Goal: Task Accomplishment & Management: Use online tool/utility

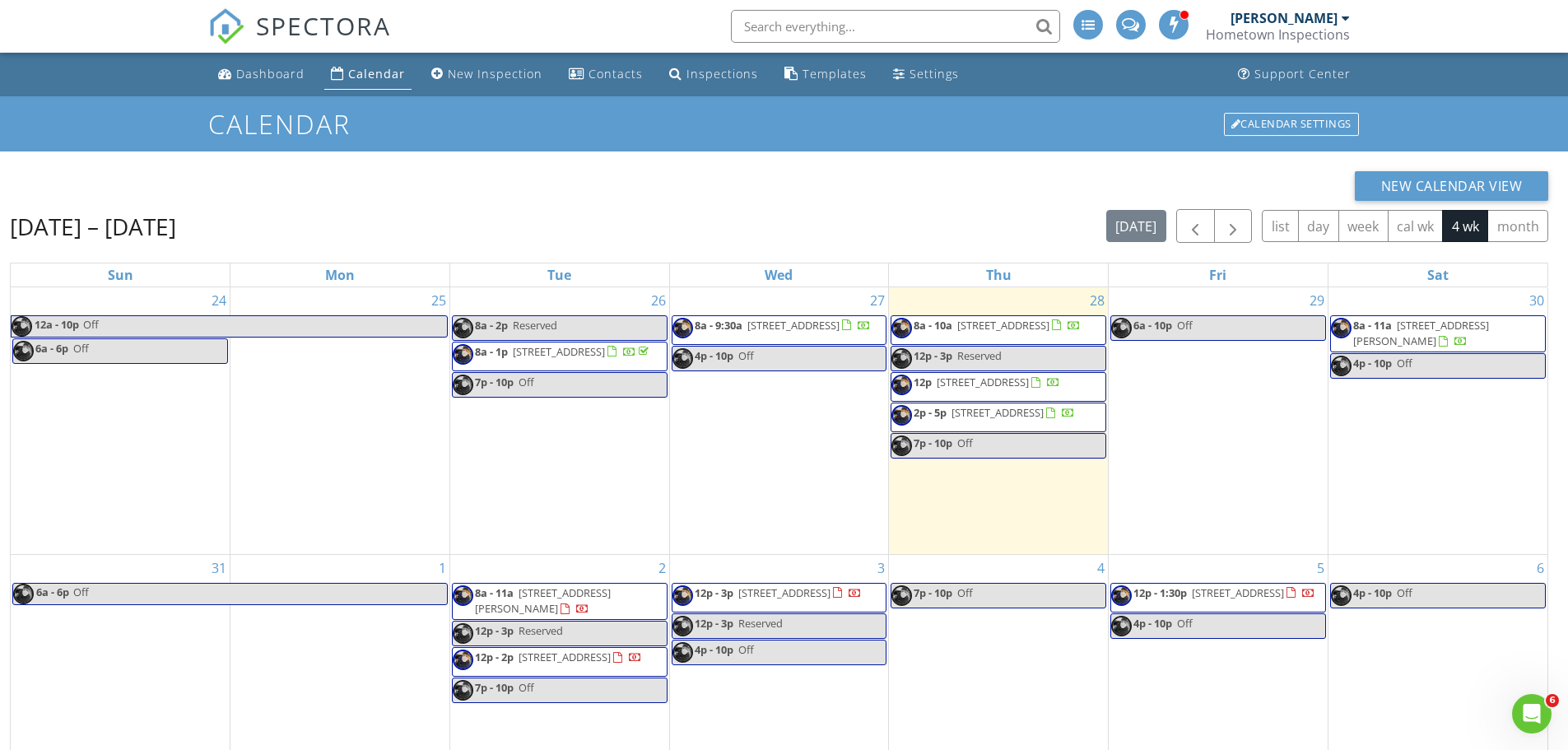
click at [623, 618] on span "8a - 11a 8920 Executive Club Dr, Delmar 21875" at bounding box center [560, 602] width 214 height 32
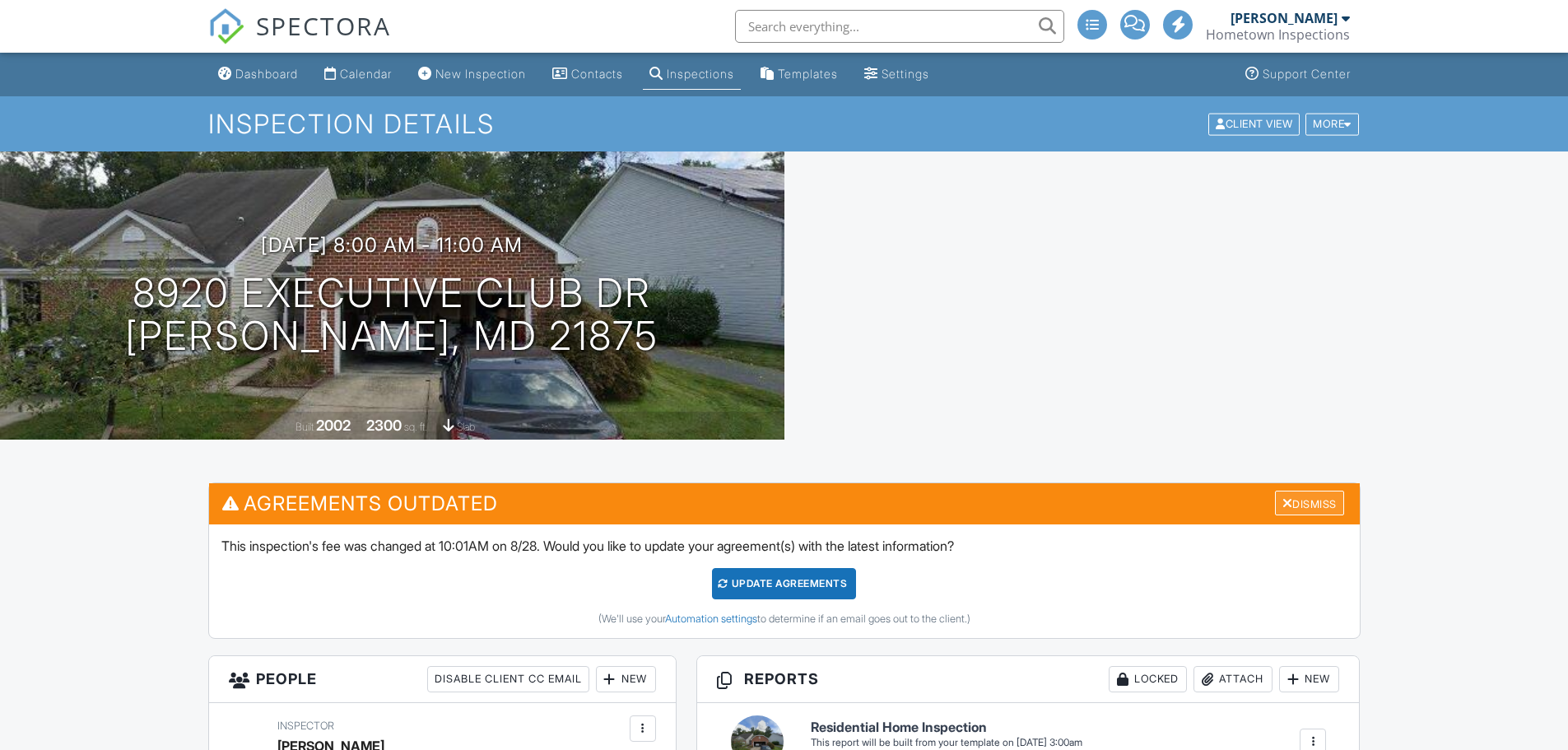
click at [1331, 501] on div "Dismiss" at bounding box center [1308, 504] width 69 height 26
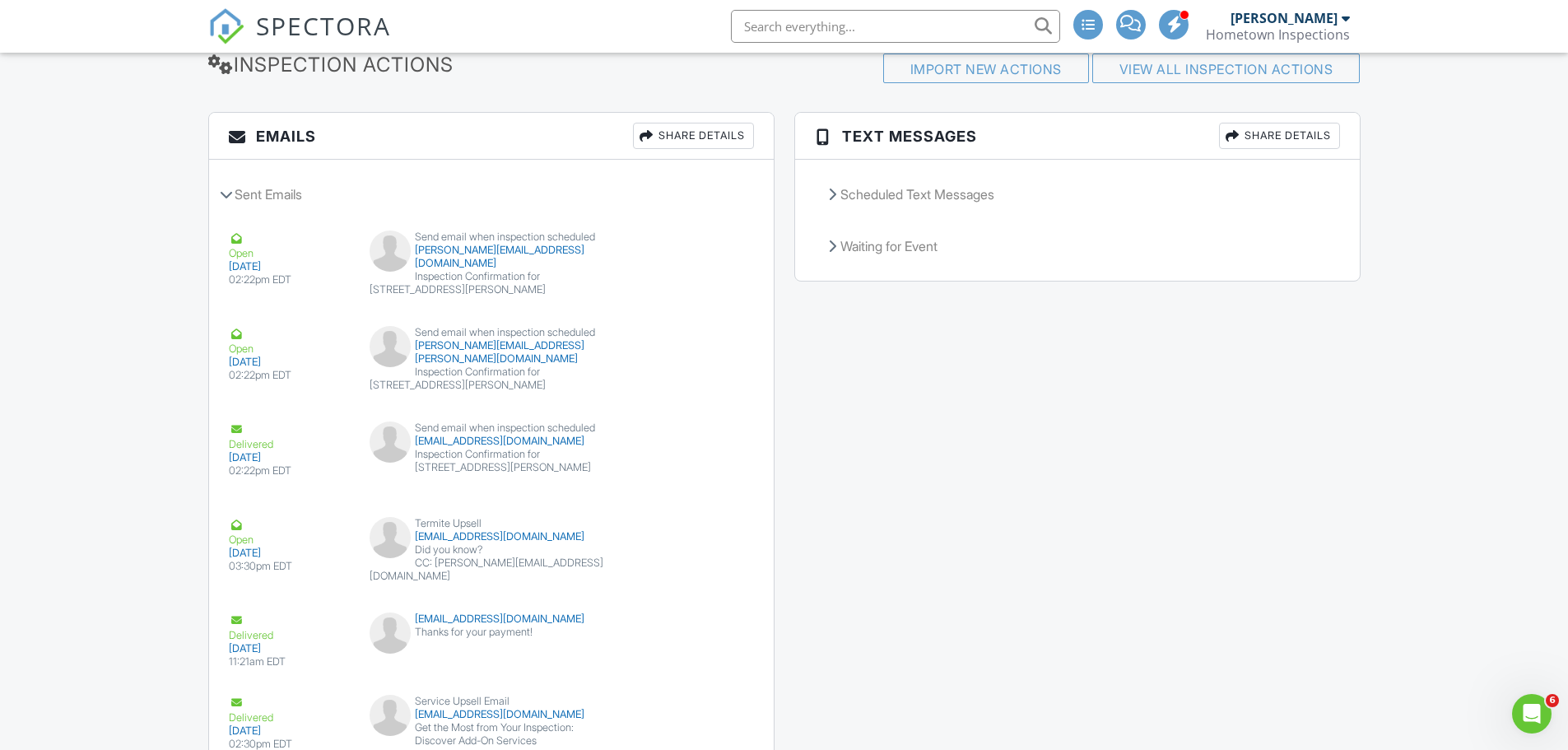
scroll to position [2191, 0]
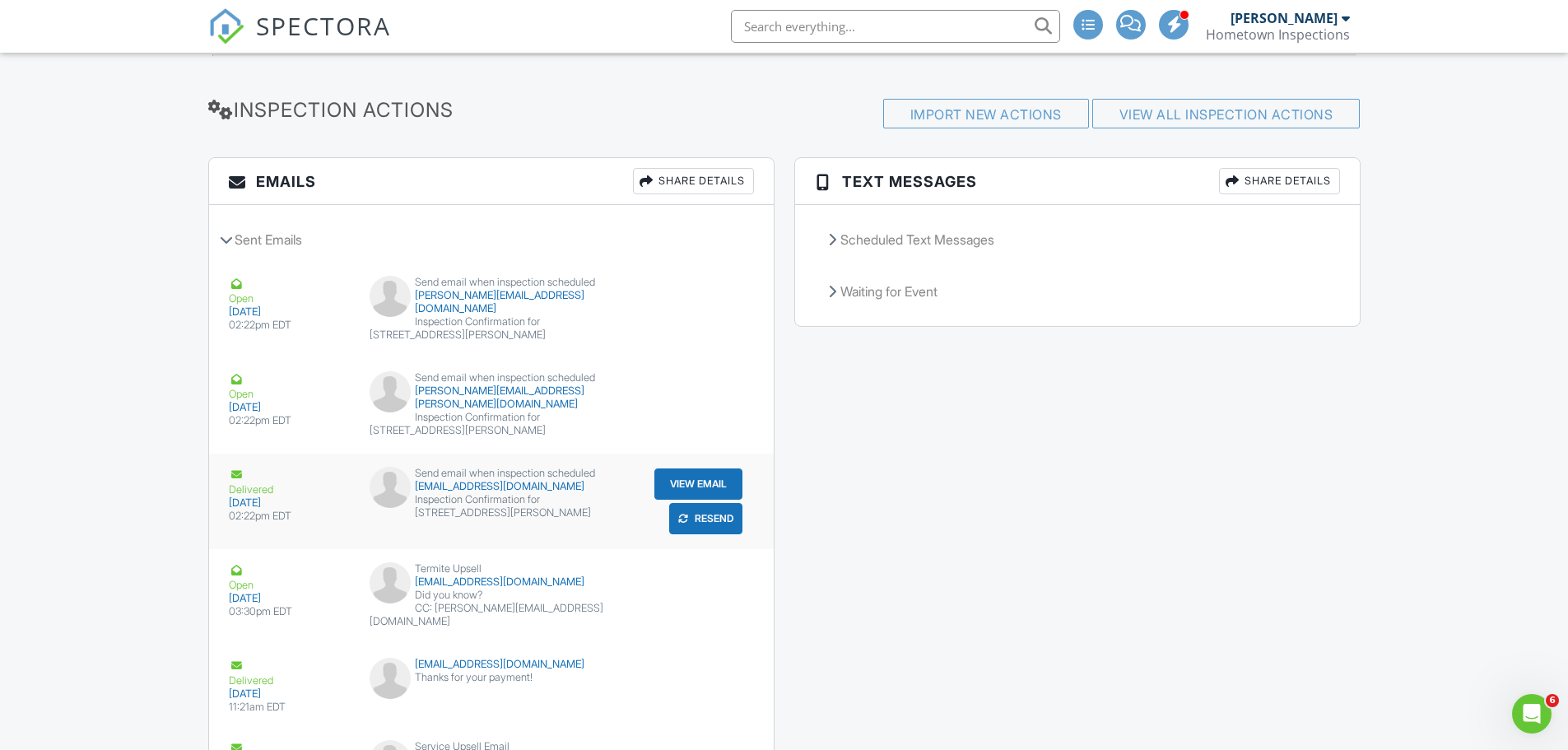
click at [697, 514] on button "Resend" at bounding box center [706, 518] width 74 height 31
